Goal: Navigation & Orientation: Find specific page/section

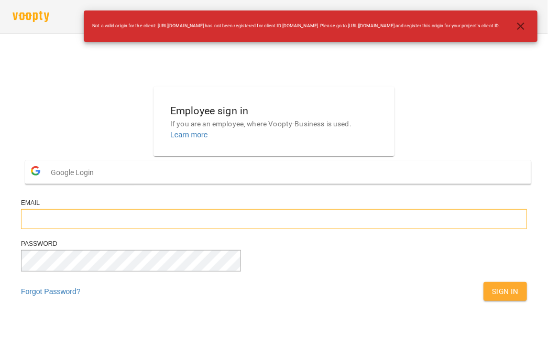
click at [179, 229] on input "email" at bounding box center [274, 219] width 507 height 20
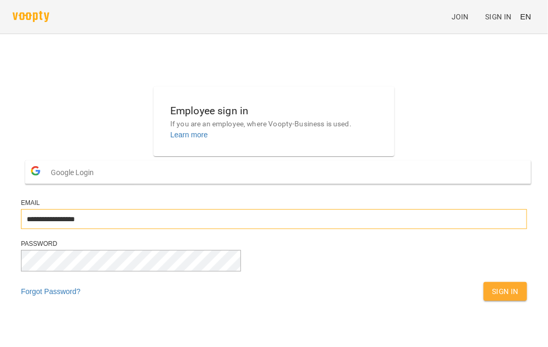
type input "**********"
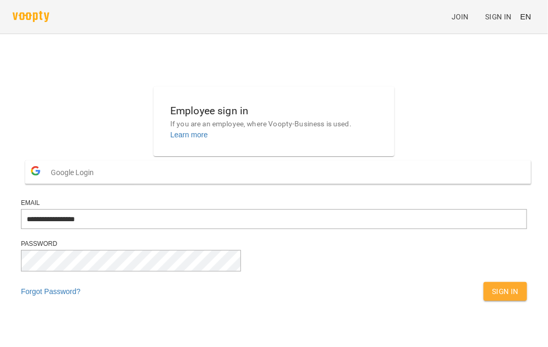
click at [492, 298] on span "Sign In" at bounding box center [505, 291] width 27 height 13
click at [484, 301] on button "Sign In" at bounding box center [506, 291] width 44 height 19
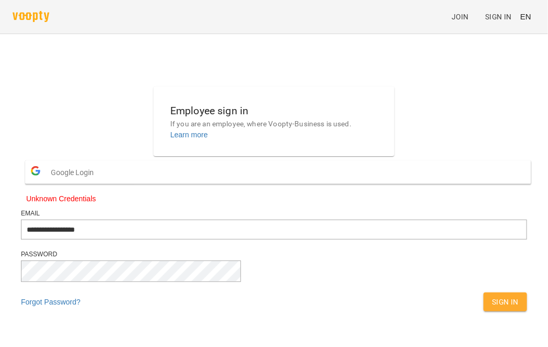
click at [492, 308] on span "Sign In" at bounding box center [505, 302] width 27 height 13
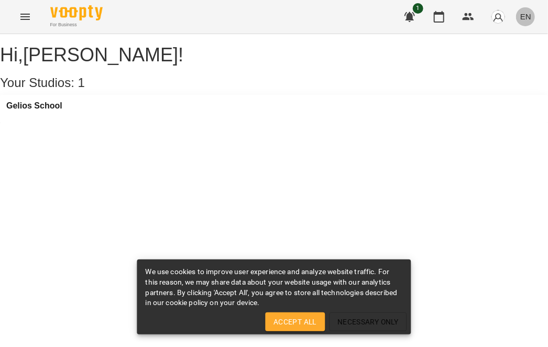
click at [528, 15] on span "EN" at bounding box center [526, 16] width 11 height 11
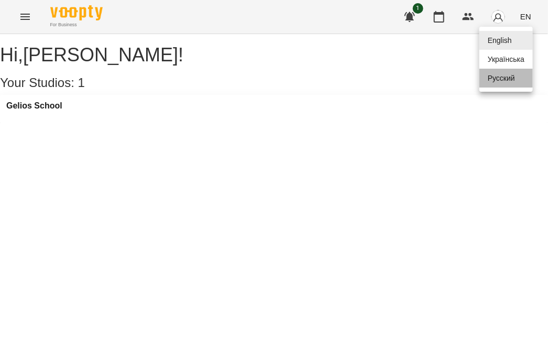
click at [513, 84] on div "Русский" at bounding box center [506, 78] width 53 height 19
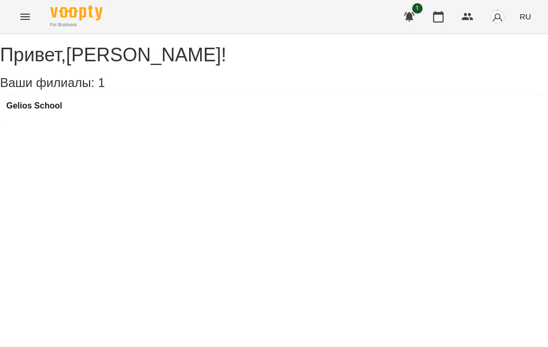
click at [27, 17] on icon "Menu" at bounding box center [25, 16] width 13 height 13
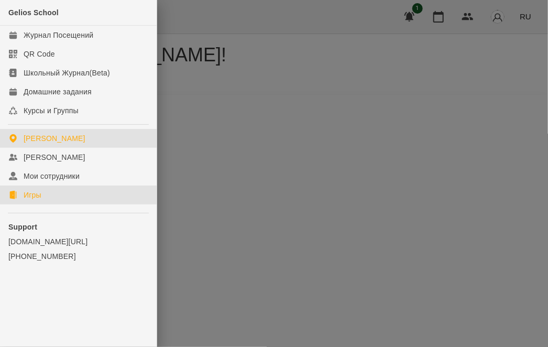
drag, startPoint x: 46, startPoint y: 199, endPoint x: 58, endPoint y: 195, distance: 12.1
click at [46, 199] on link "Игры" at bounding box center [78, 195] width 157 height 19
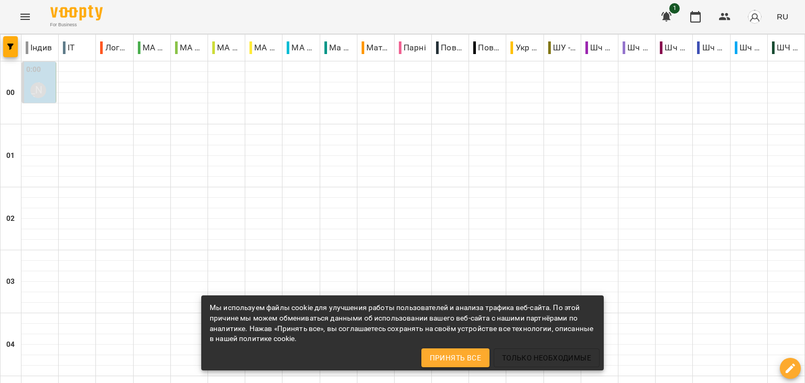
click at [22, 17] on icon "Menu" at bounding box center [25, 16] width 13 height 13
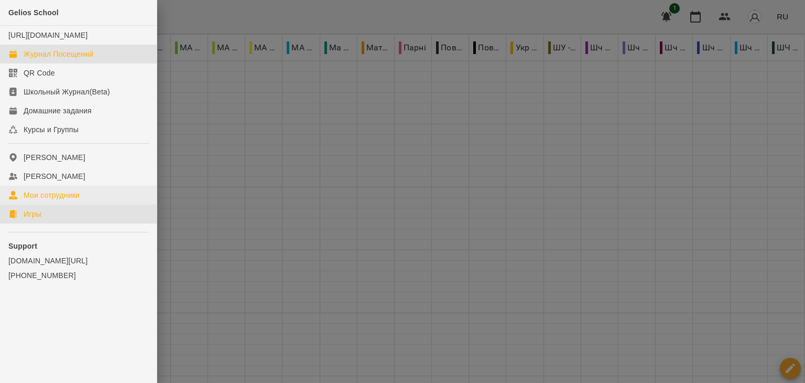
drag, startPoint x: 40, startPoint y: 231, endPoint x: 81, endPoint y: 208, distance: 47.0
click at [40, 223] on link "Игры" at bounding box center [78, 213] width 157 height 19
